Goal: Navigation & Orientation: Find specific page/section

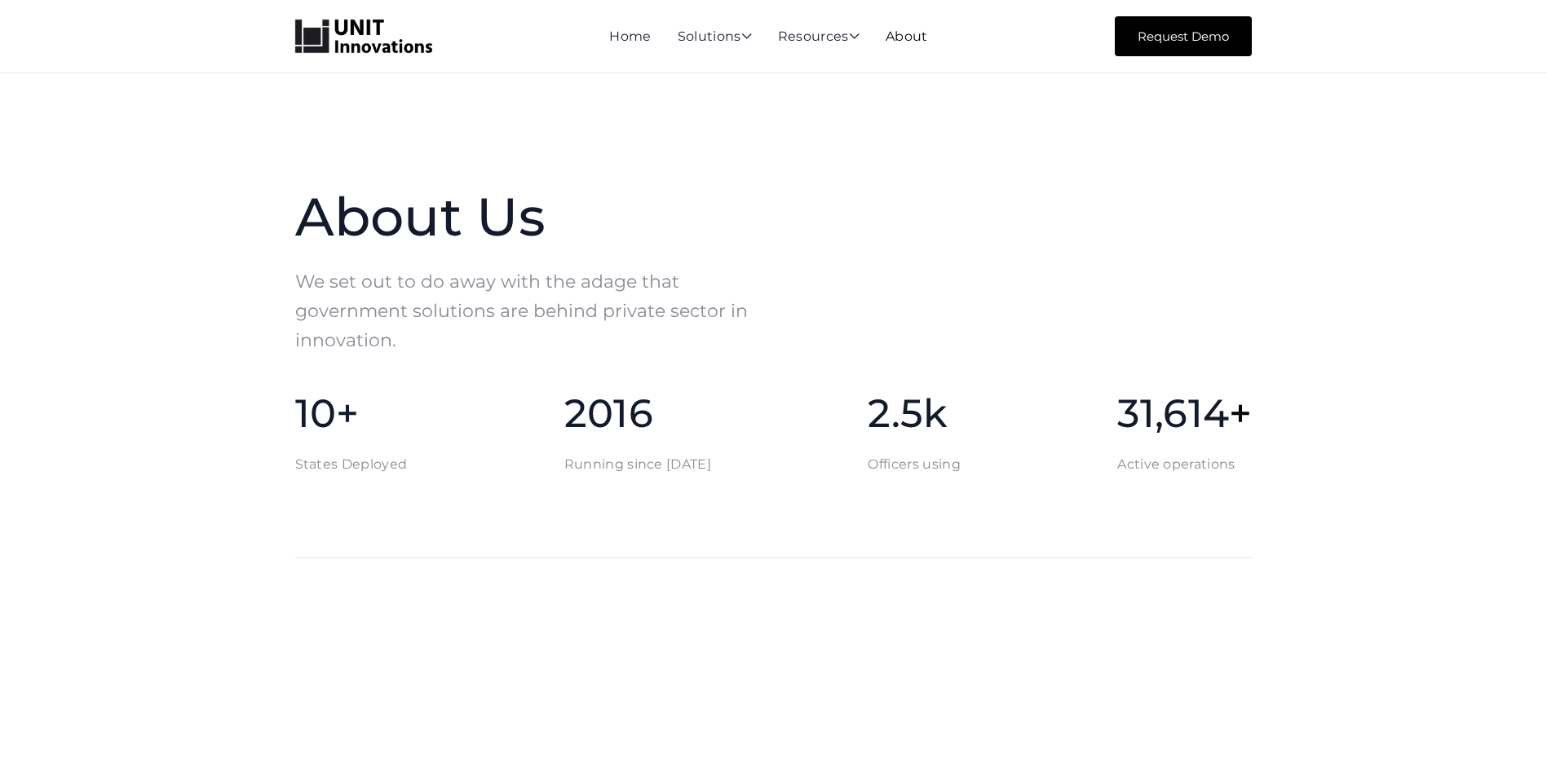
click at [912, 40] on link "About" at bounding box center [907, 36] width 43 height 16
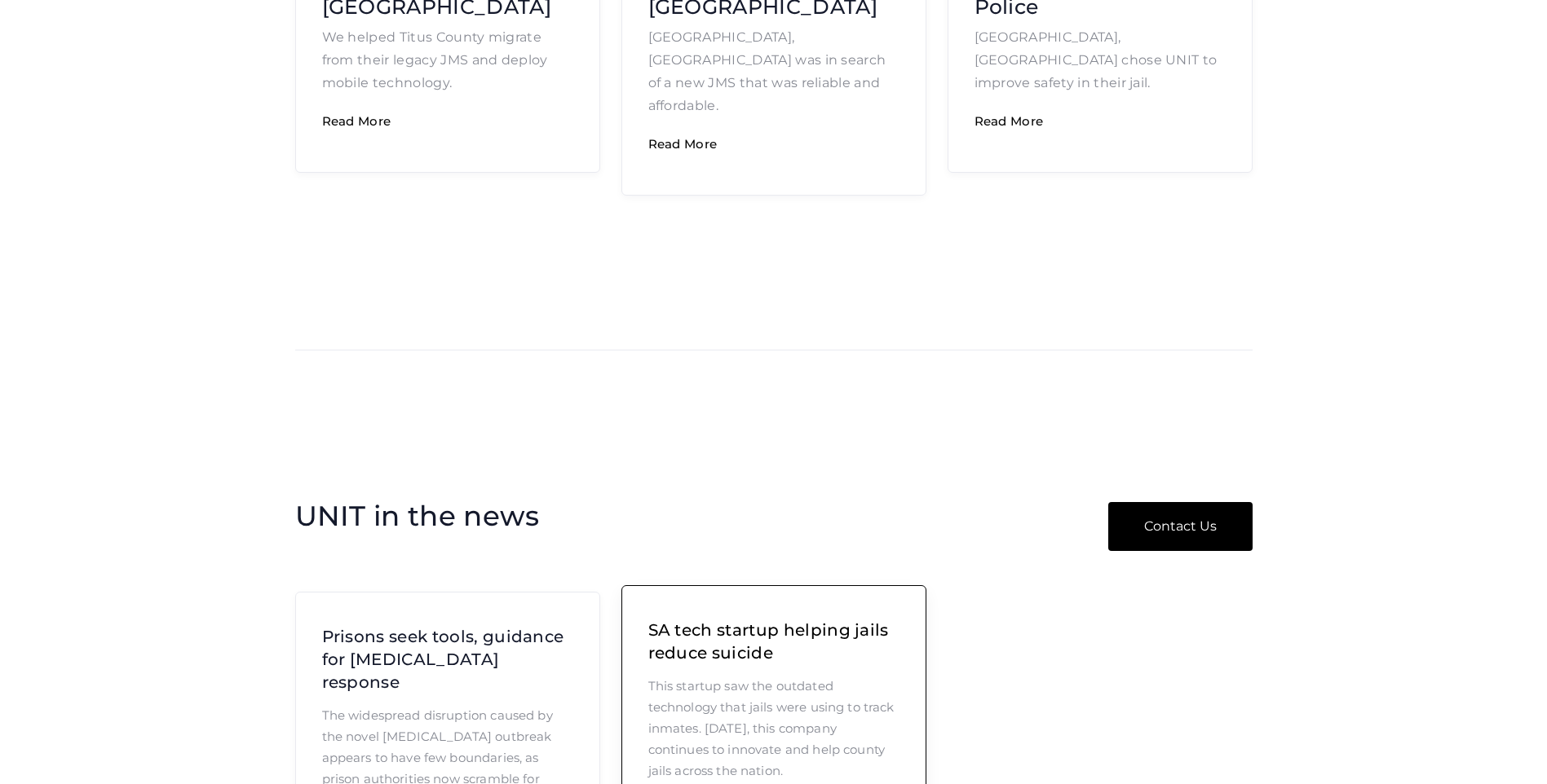
scroll to position [2474, 0]
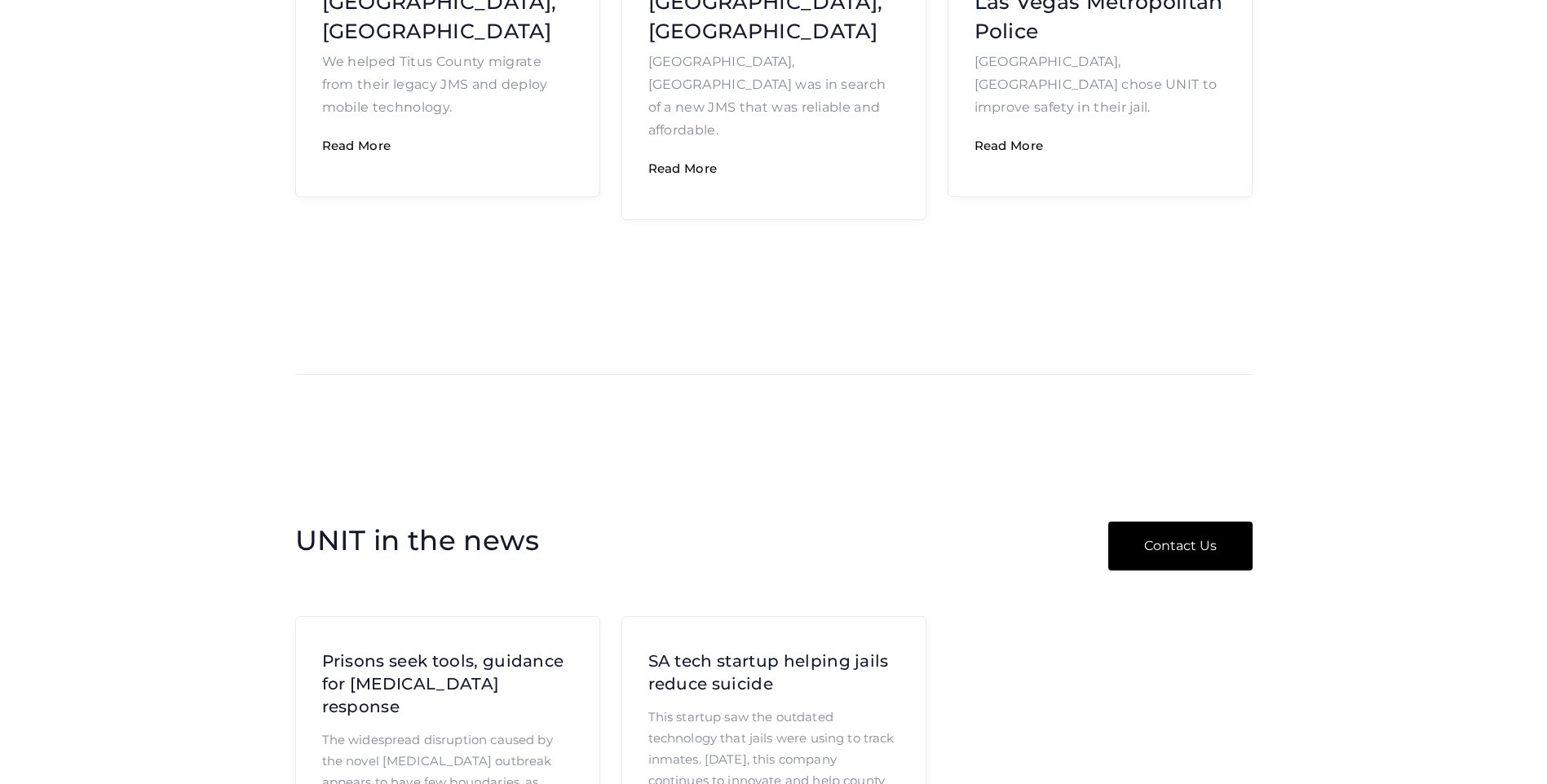
click at [1129, 522] on link "Contact Us" at bounding box center [1180, 546] width 144 height 49
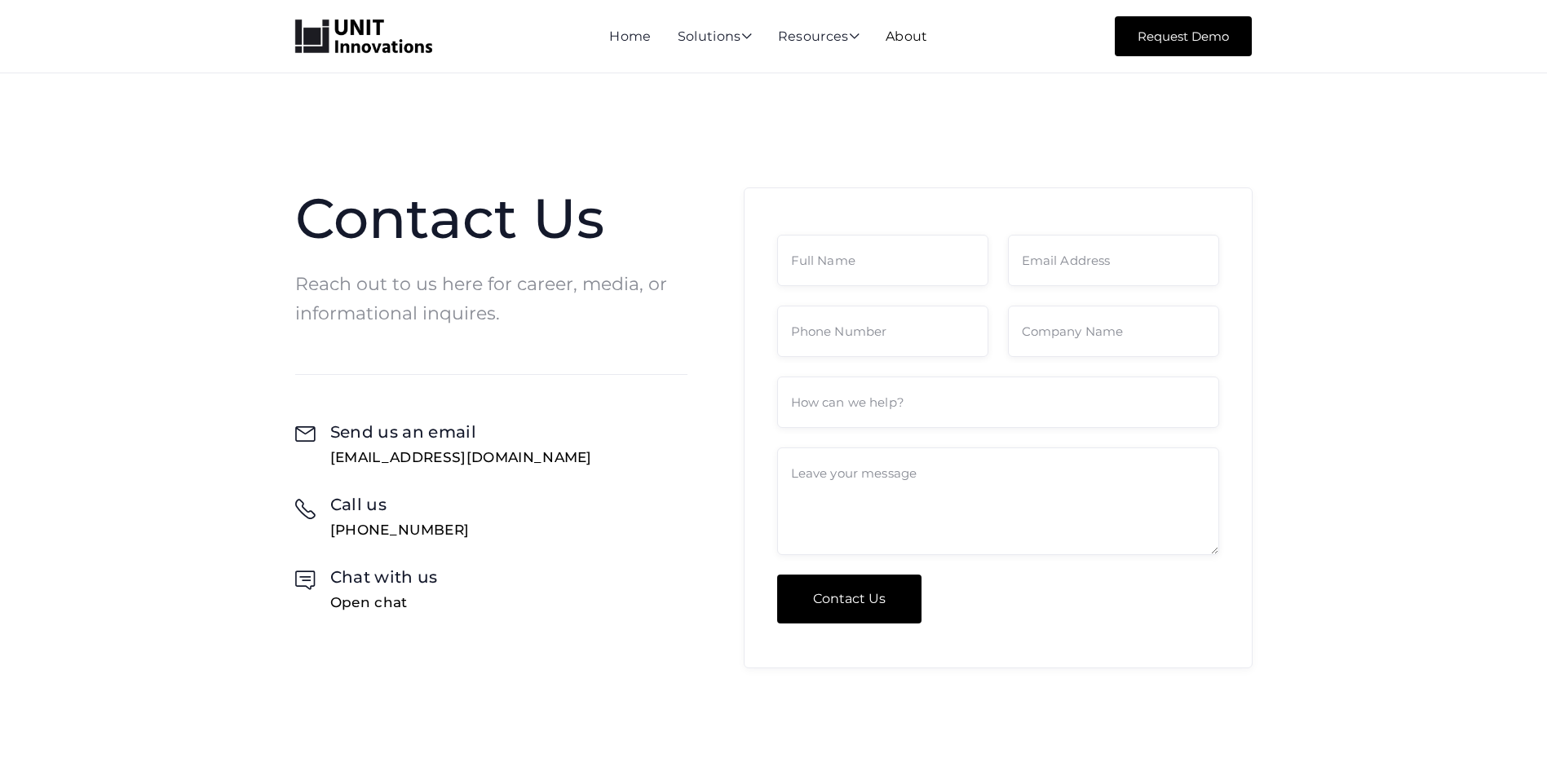
click at [905, 40] on link "About" at bounding box center [907, 36] width 43 height 16
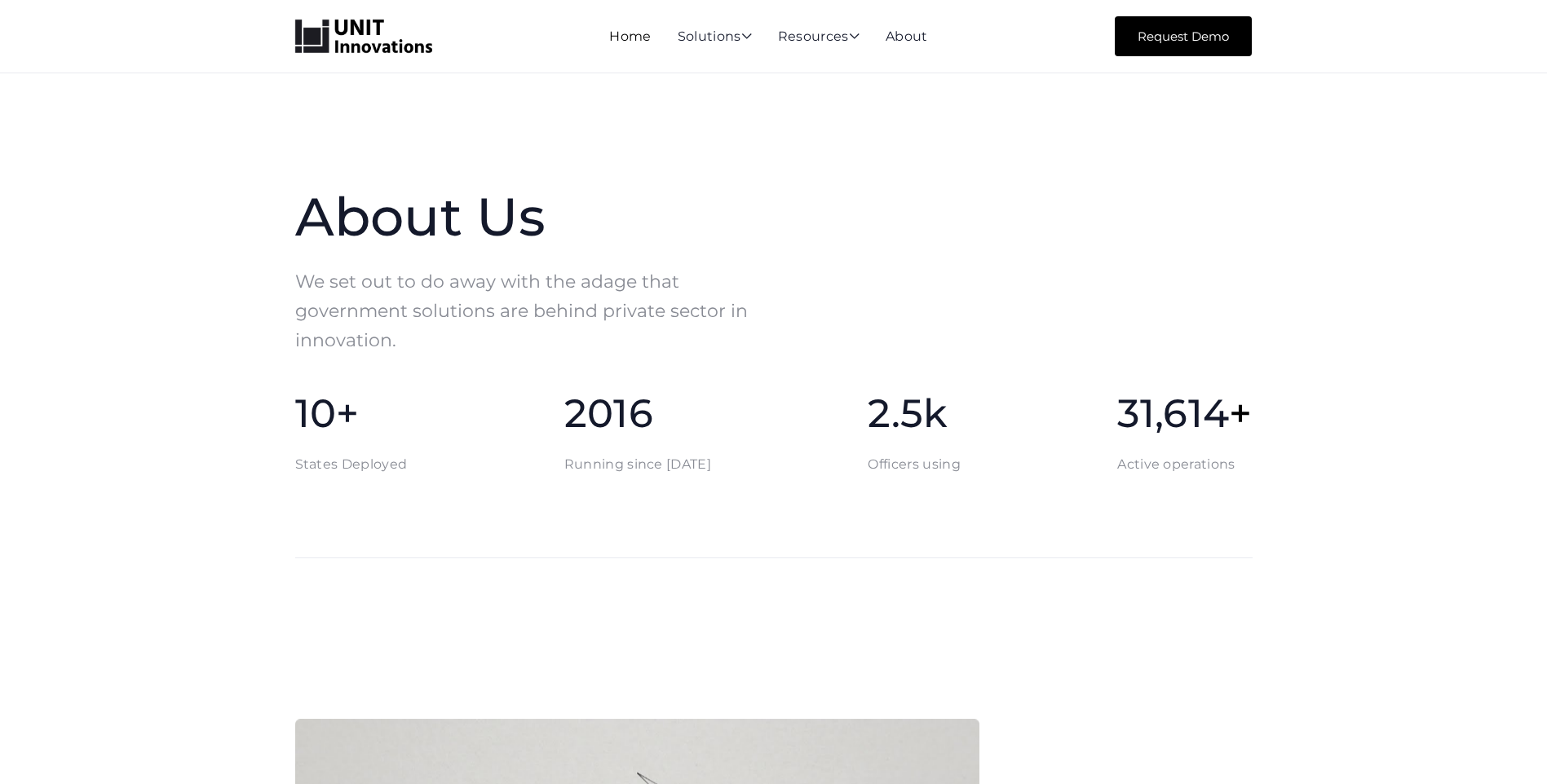
click at [623, 41] on link "Home" at bounding box center [630, 36] width 42 height 16
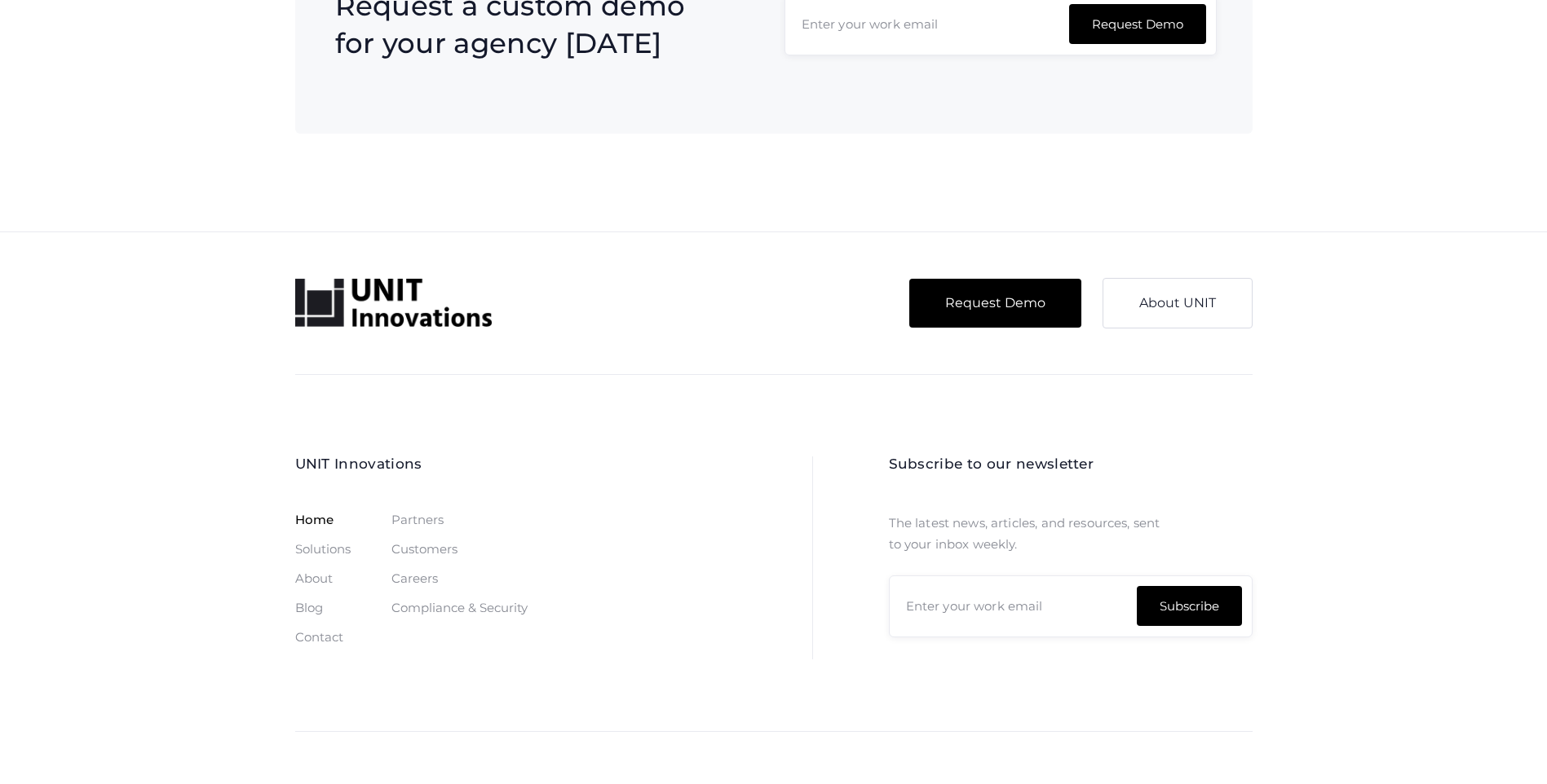
scroll to position [4940, 0]
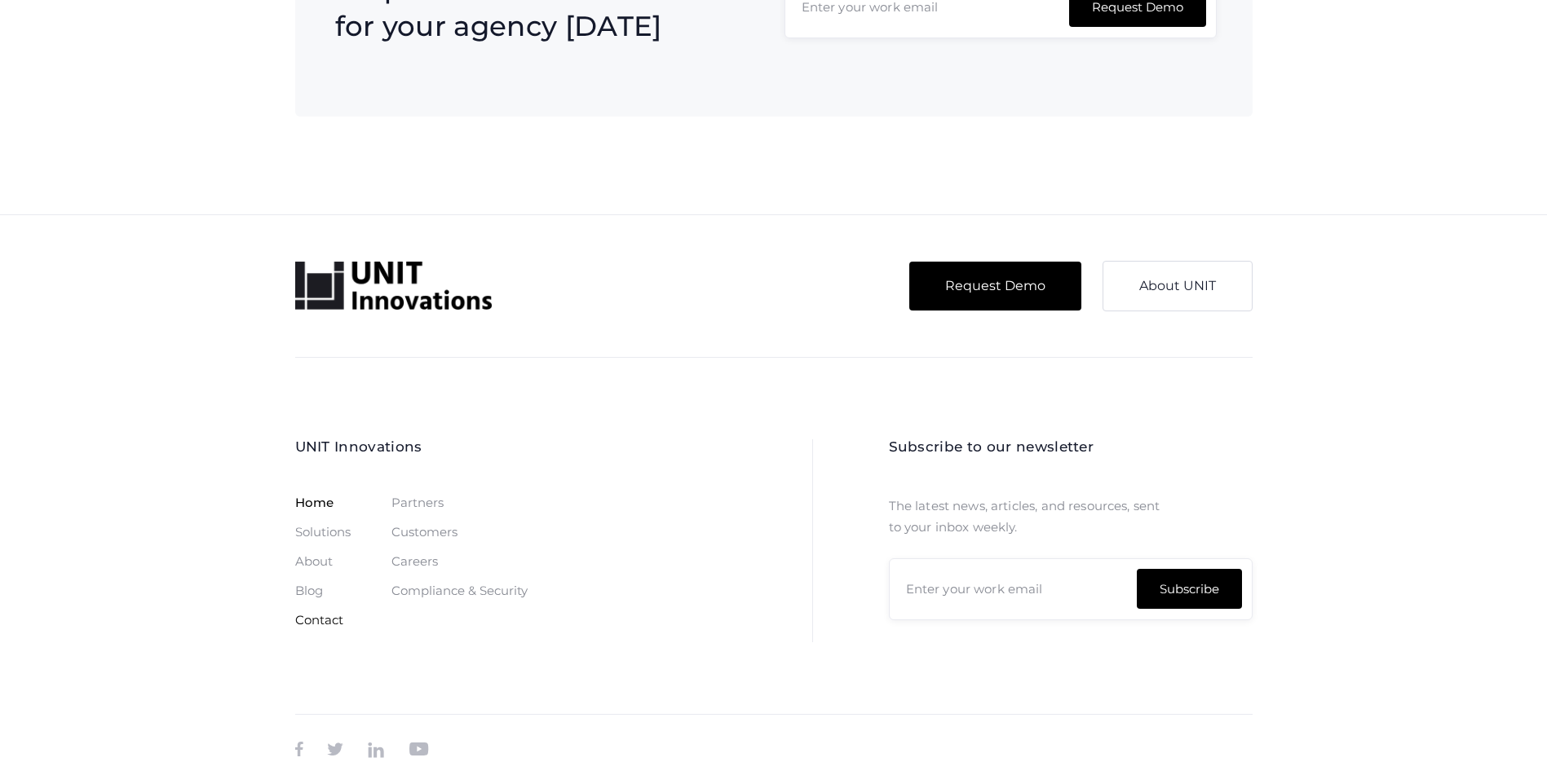
click at [317, 624] on link "Contact" at bounding box center [319, 620] width 48 height 13
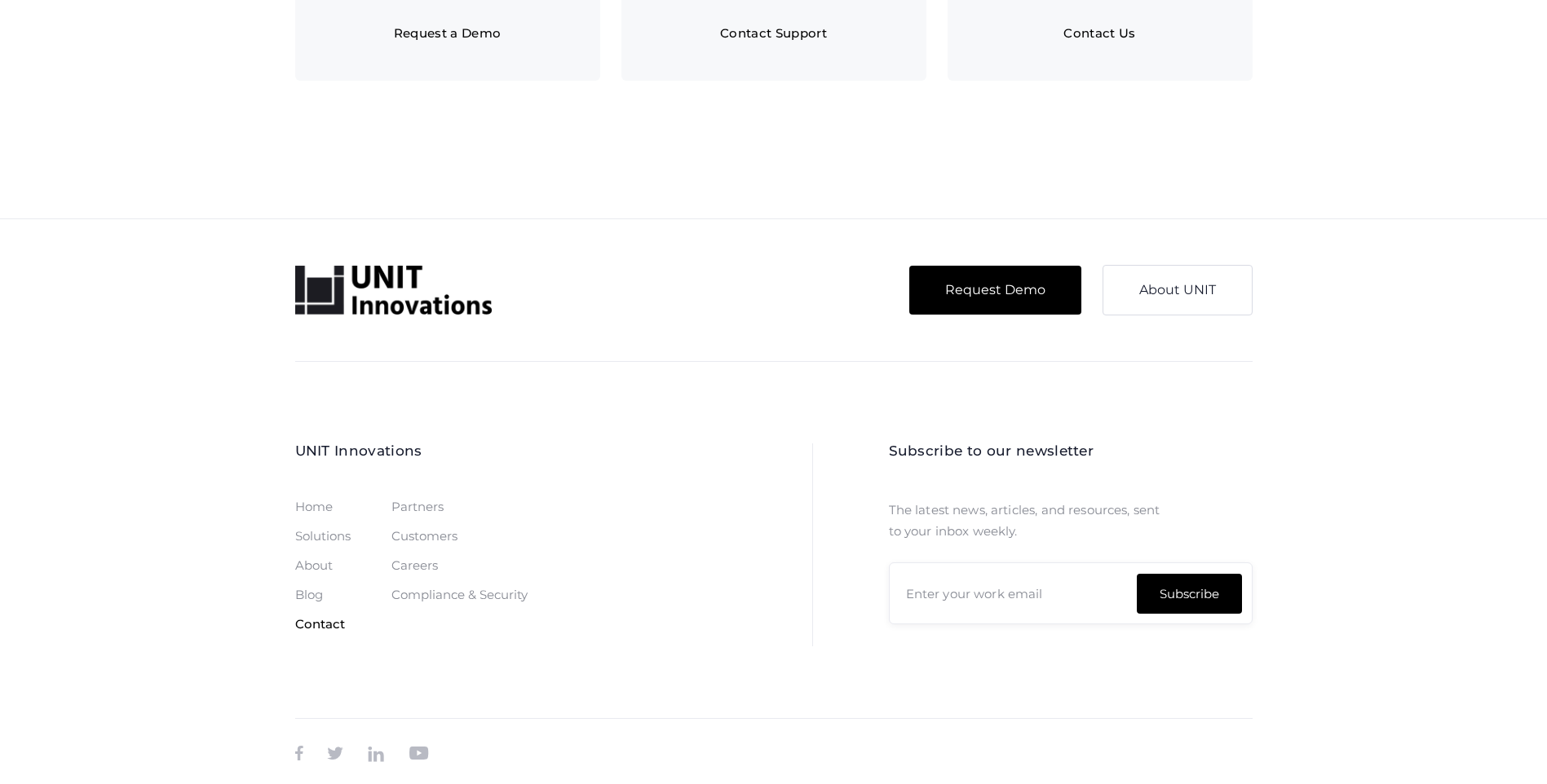
scroll to position [1160, 0]
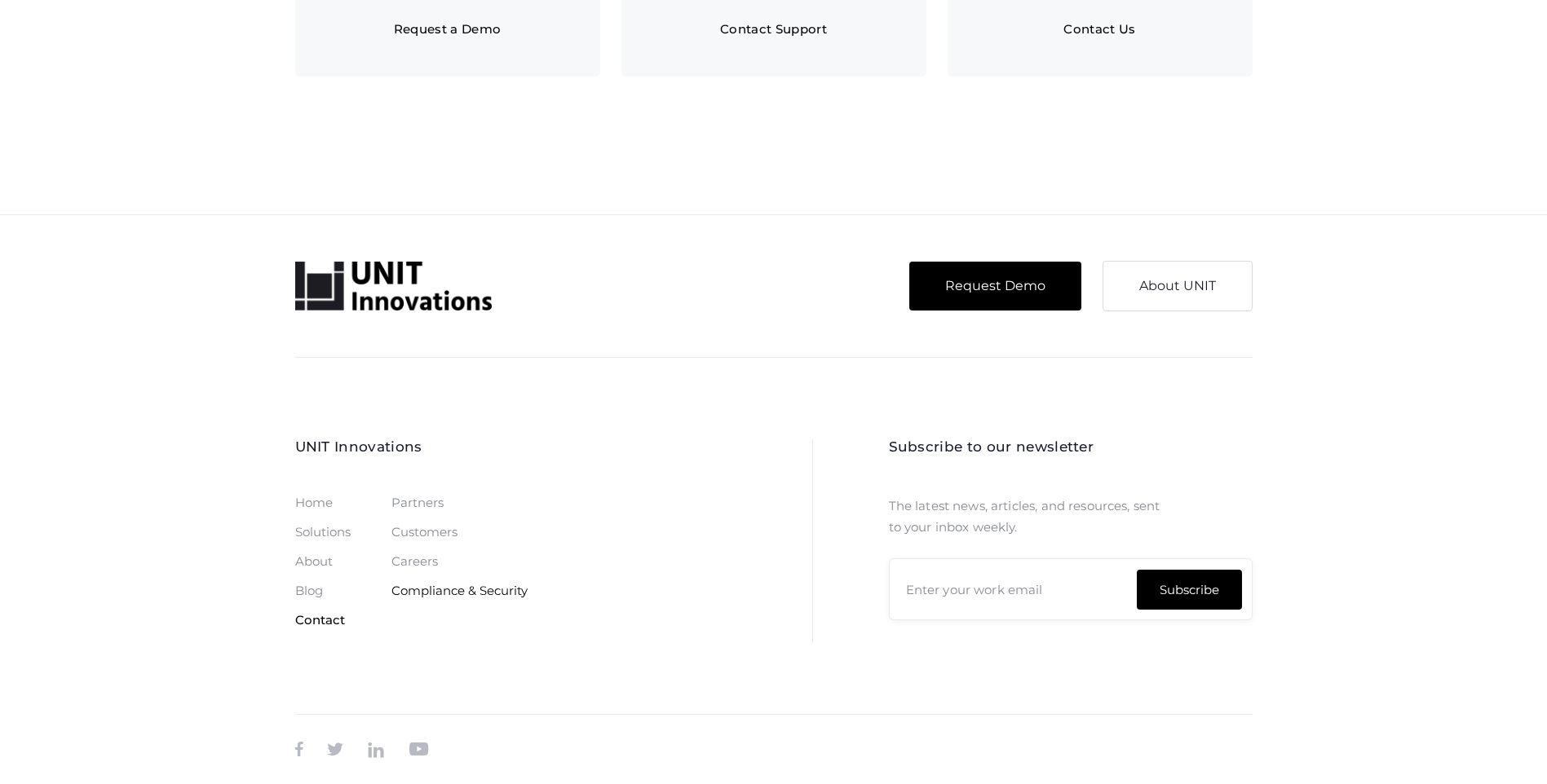
click at [471, 591] on link "Compliance & Security" at bounding box center [459, 591] width 136 height 13
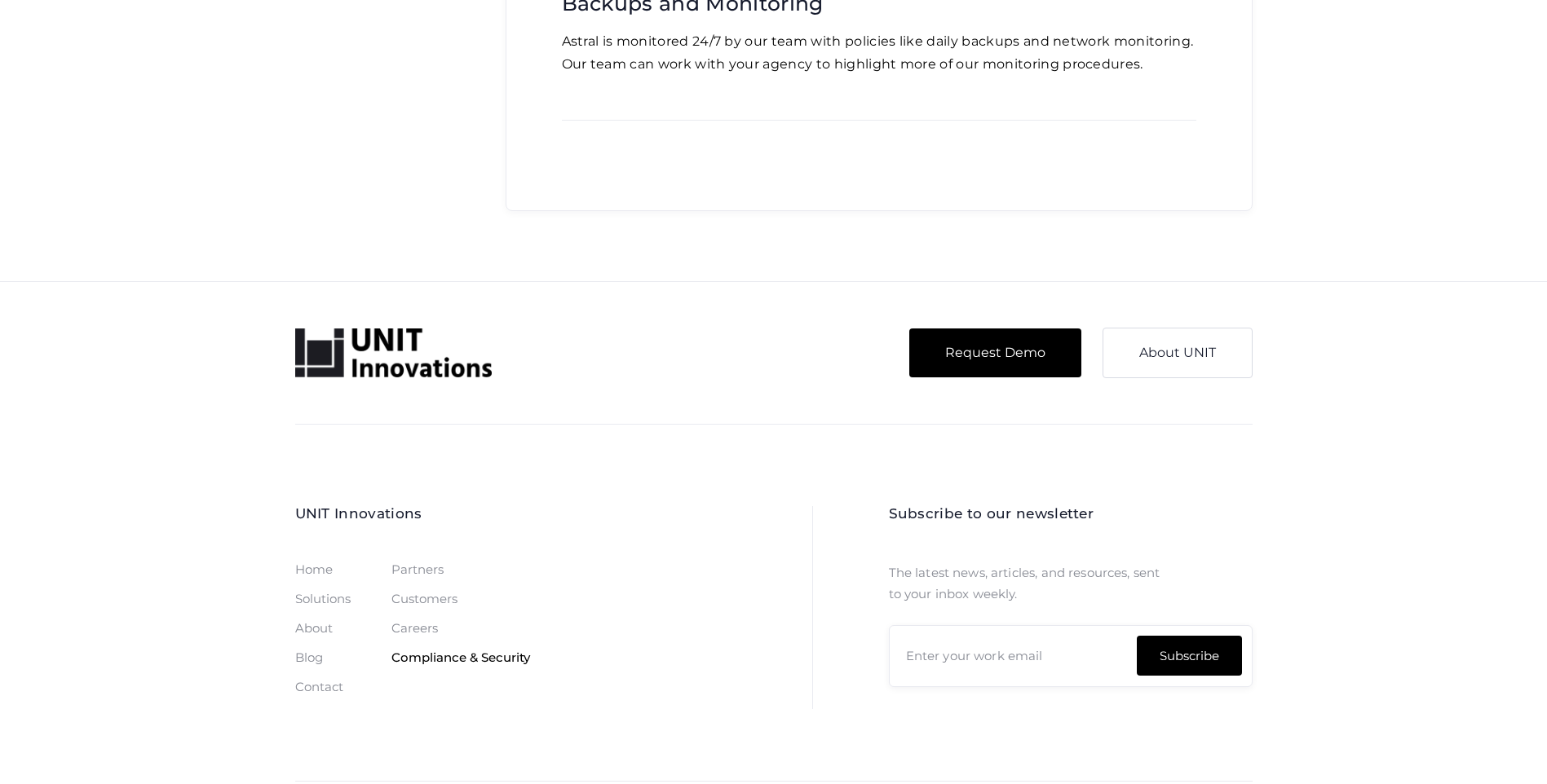
scroll to position [2928, 0]
